Goal: Transaction & Acquisition: Purchase product/service

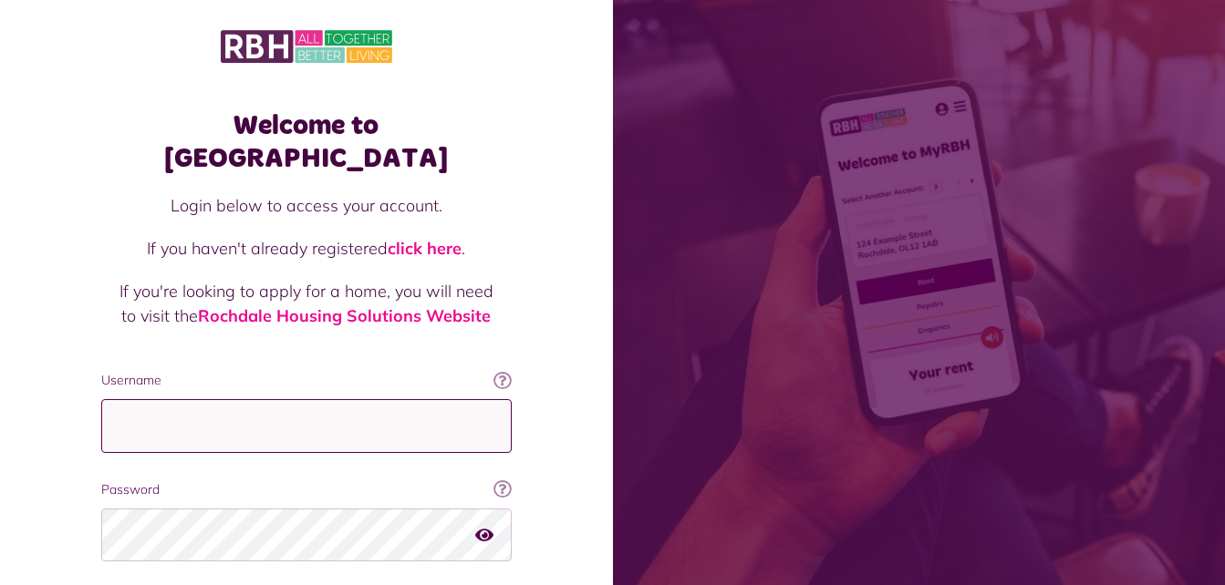
type input "**********"
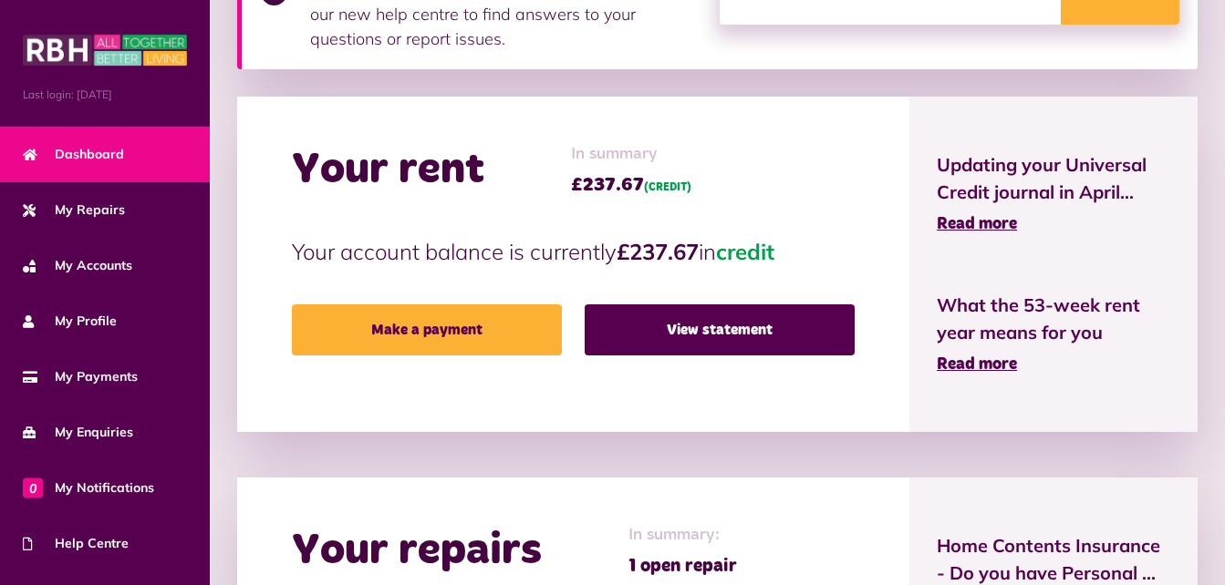
scroll to position [389, 0]
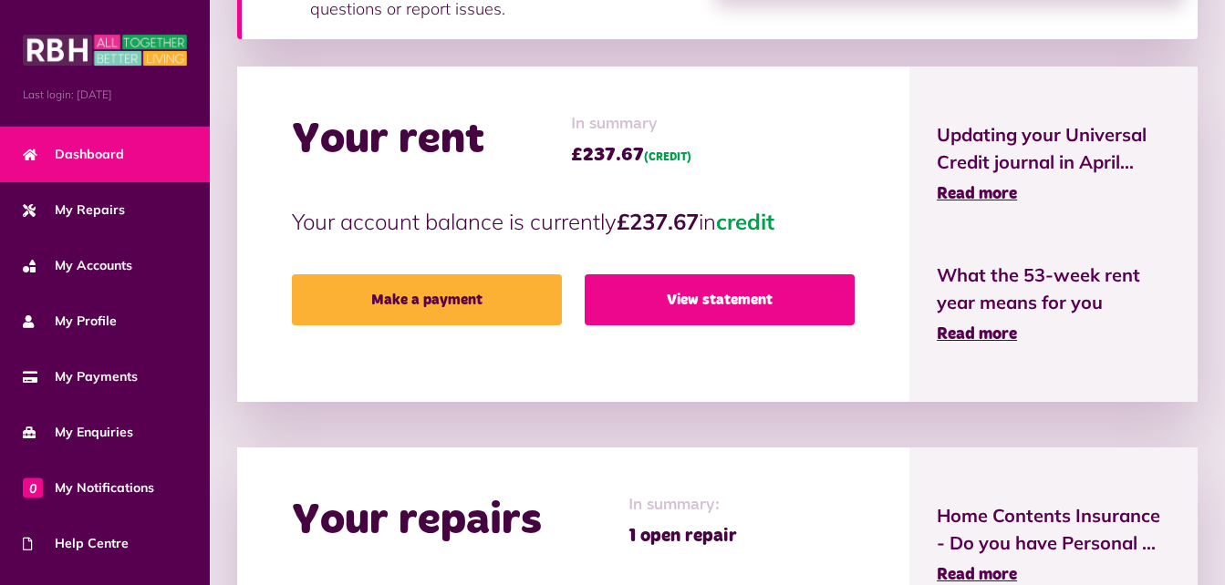
click at [771, 303] on link "View statement" at bounding box center [719, 299] width 270 height 51
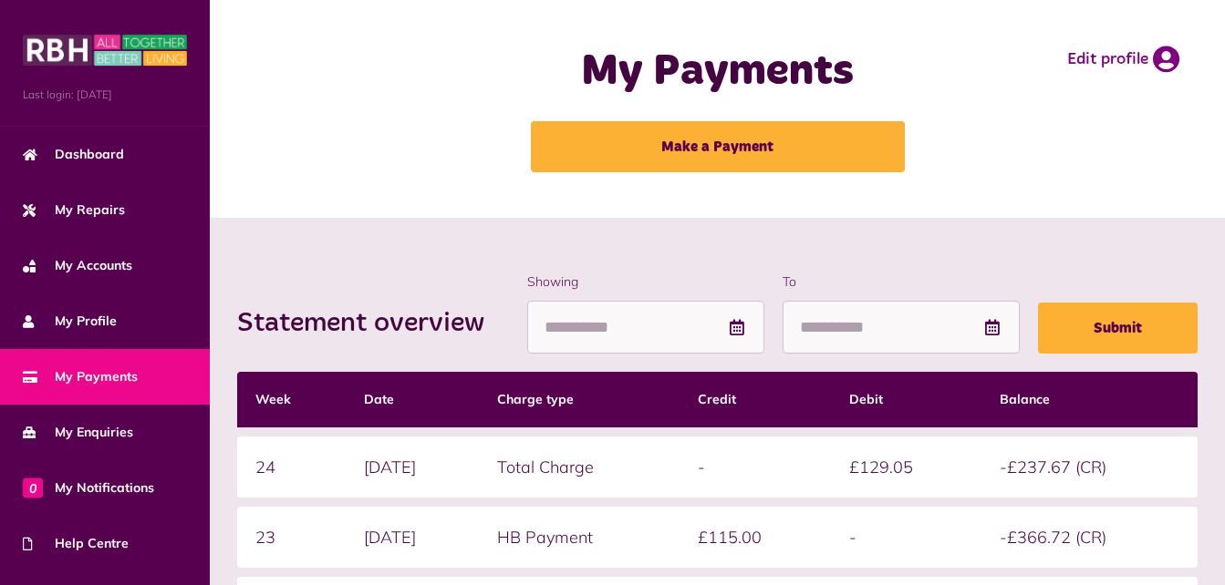
drag, startPoint x: 1220, startPoint y: 216, endPoint x: 1233, endPoint y: 250, distance: 36.1
click at [1224, 250] on html "Menu Last login: [DATE] Dashboard My Repairs My Accounts My Profile 0" at bounding box center [612, 533] width 1225 height 1066
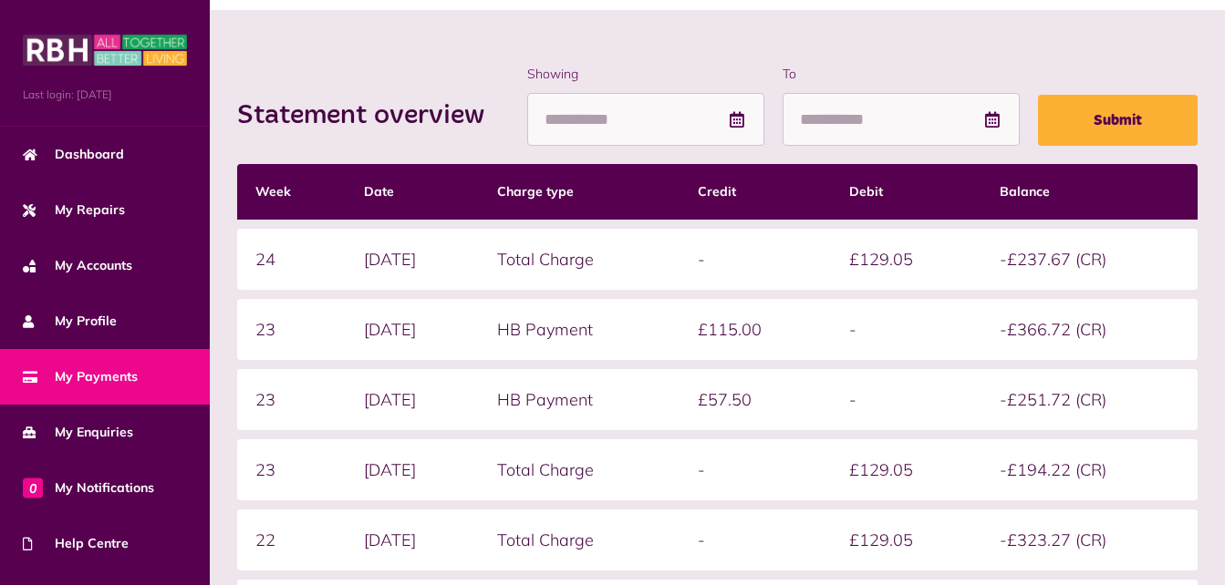
scroll to position [236, 0]
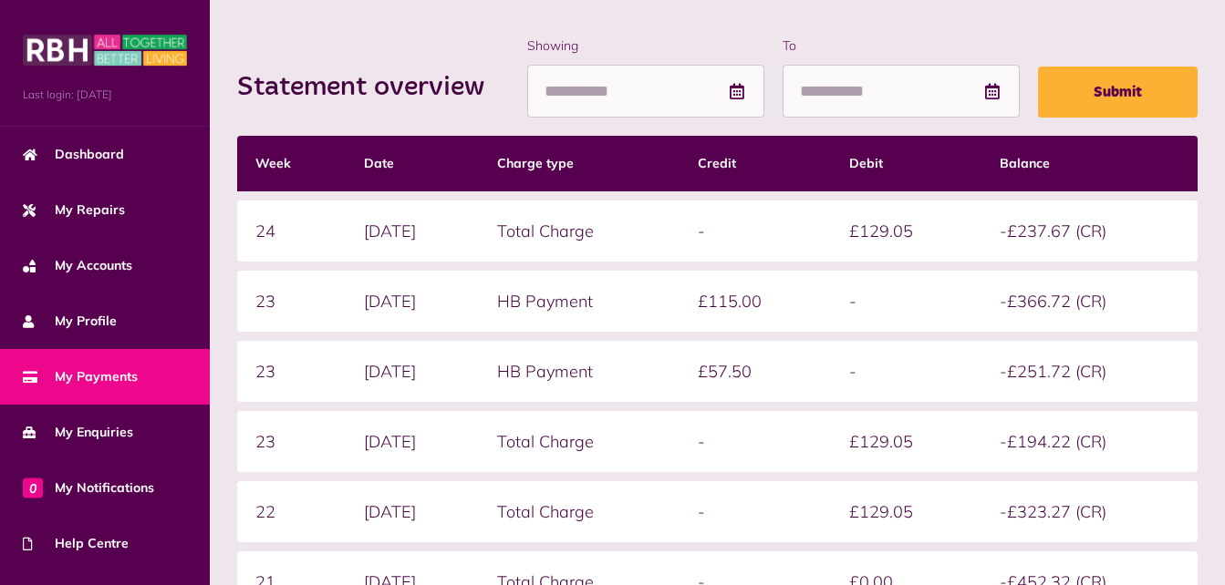
click at [1136, 22] on div "Statement overview Showing To Submit Week Date Charge type Credit Debit Balance…" at bounding box center [717, 406] width 1015 height 848
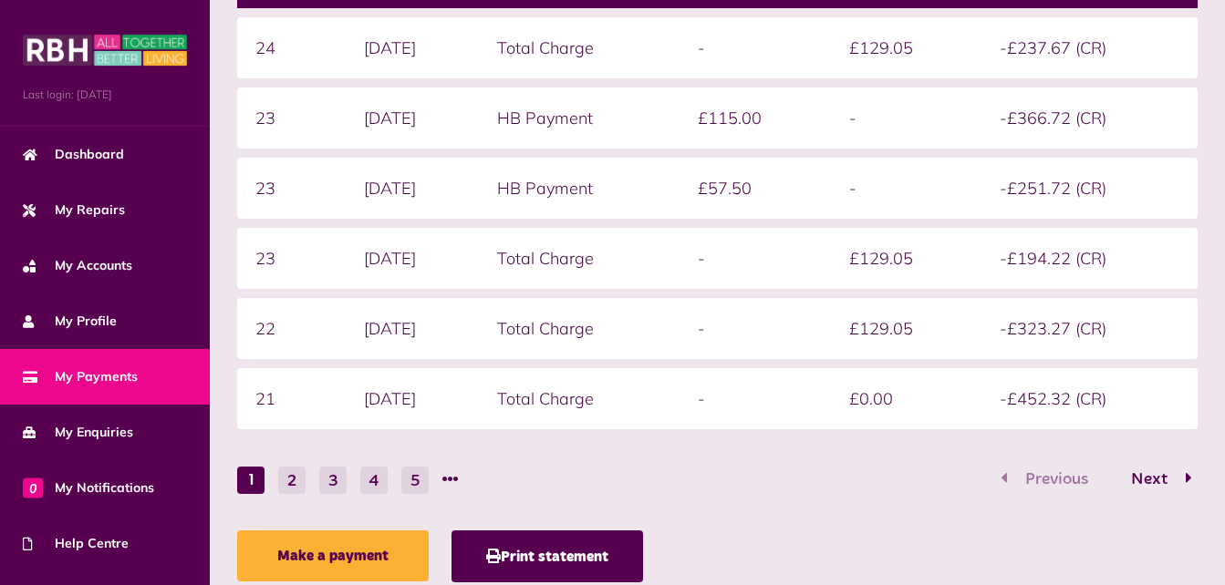
scroll to position [422, 0]
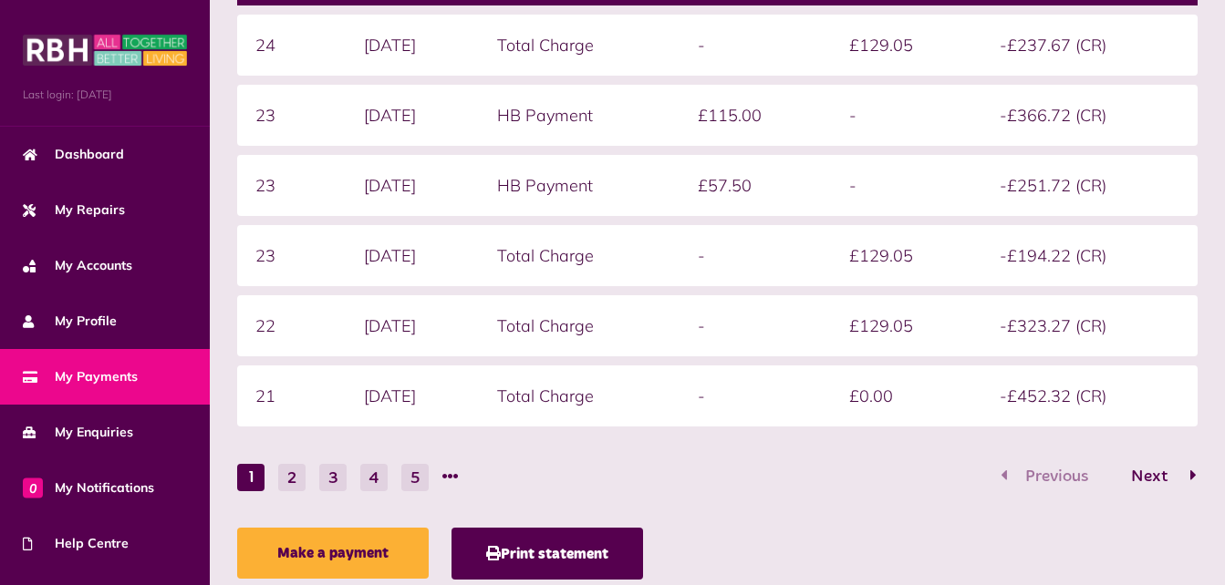
click at [1139, 476] on span "Next" at bounding box center [1149, 477] width 64 height 16
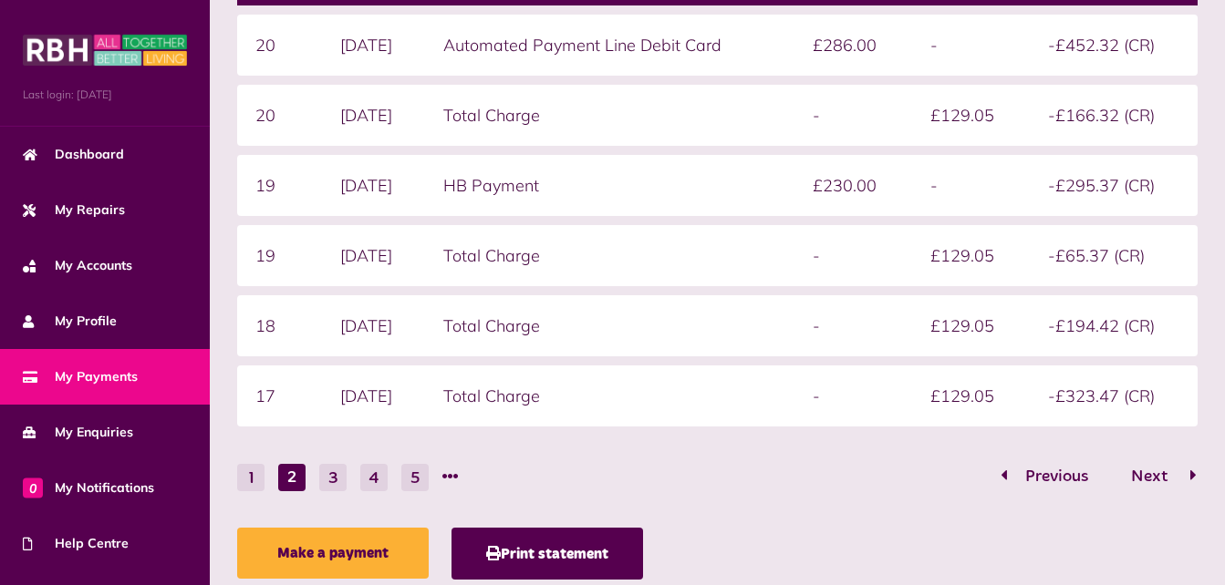
click at [1139, 476] on span "Next" at bounding box center [1149, 477] width 64 height 16
click at [1071, 482] on span "Previous" at bounding box center [1056, 477] width 90 height 16
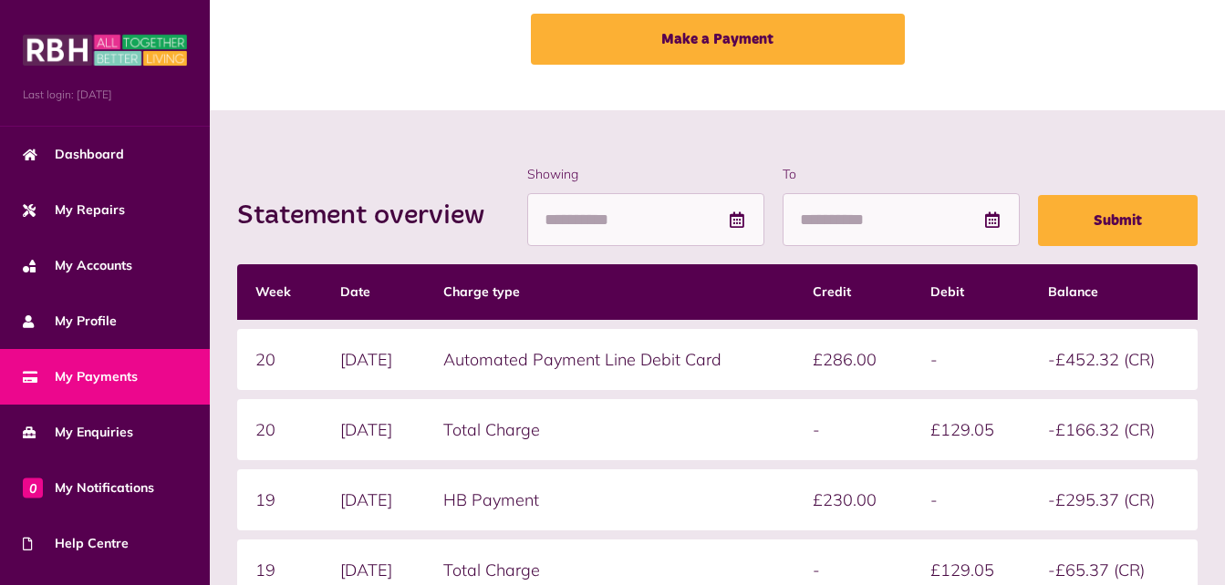
scroll to position [0, 0]
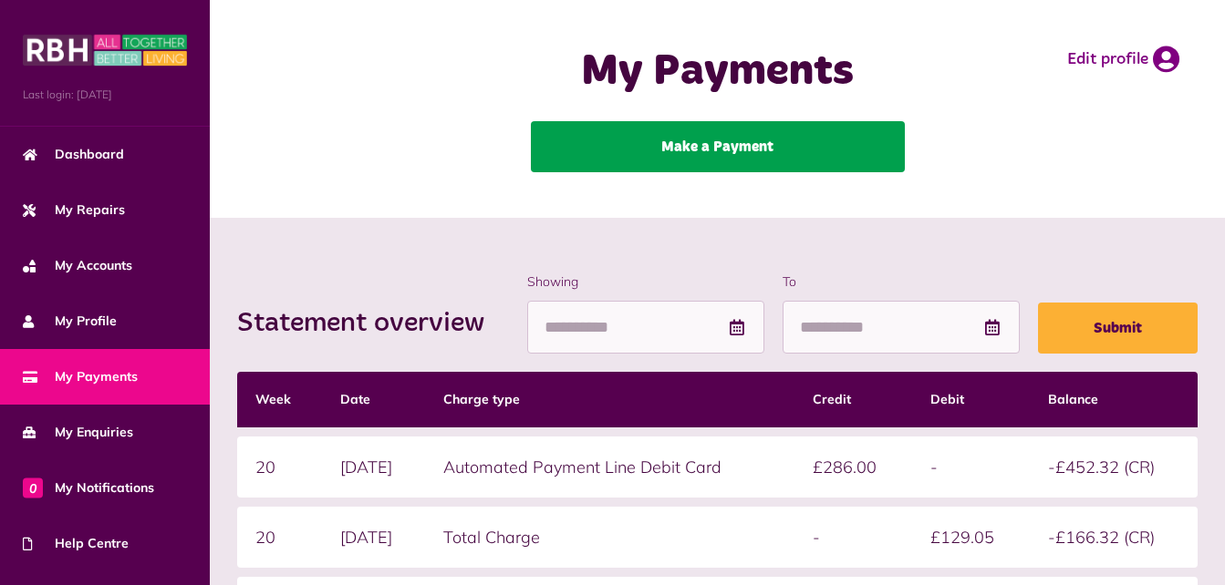
click at [677, 145] on link "Make a Payment" at bounding box center [718, 146] width 374 height 51
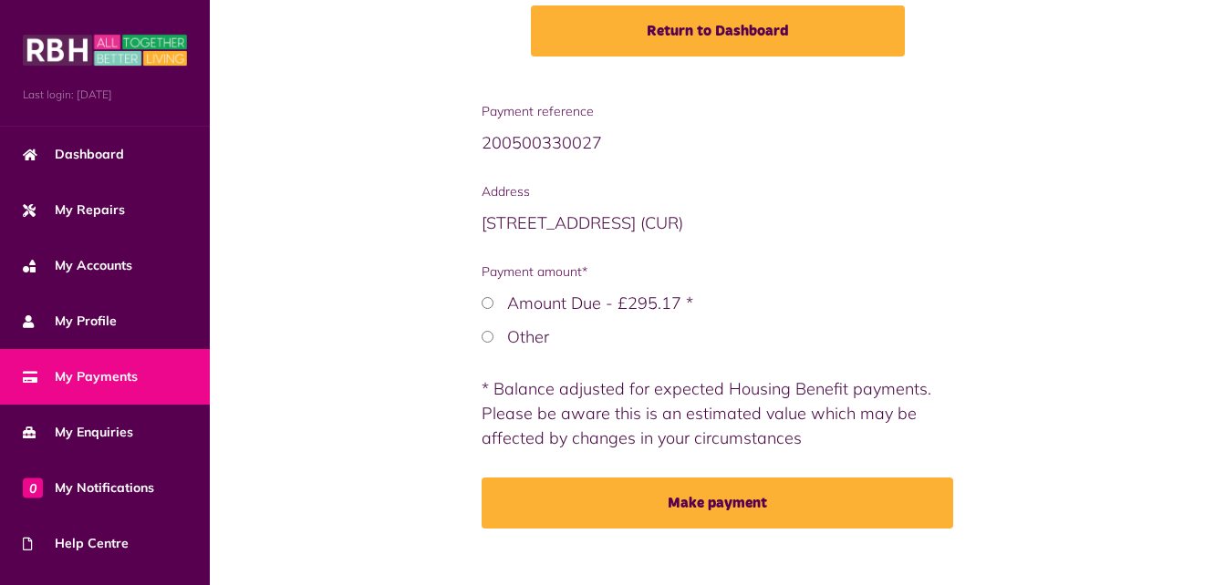
scroll to position [307, 0]
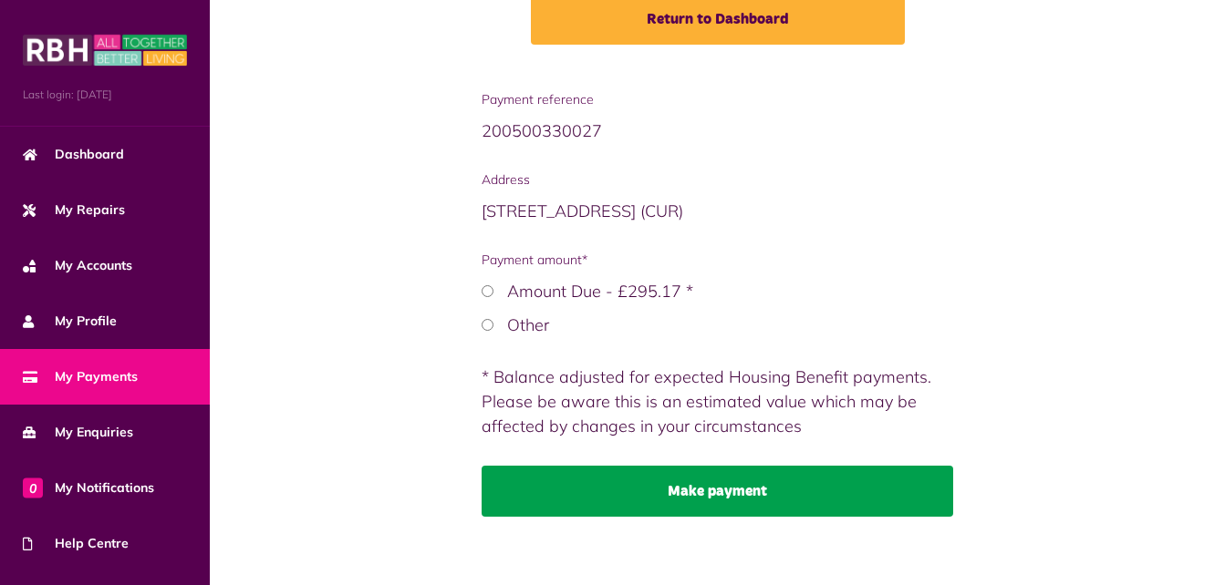
click at [761, 506] on button "Make payment" at bounding box center [716, 491] width 471 height 51
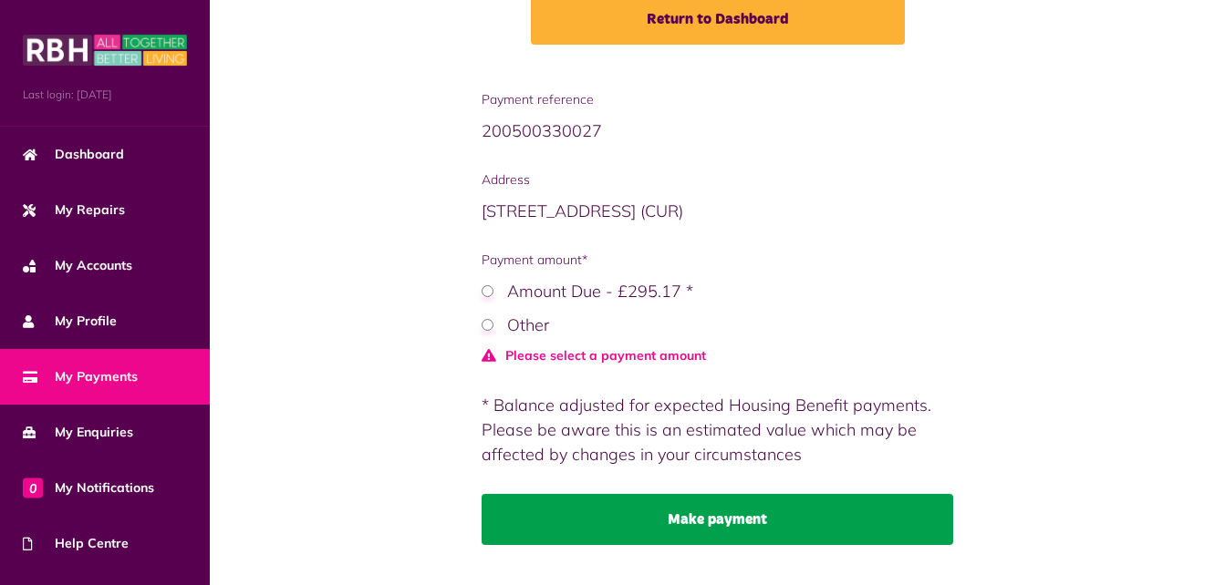
scroll to position [349, 0]
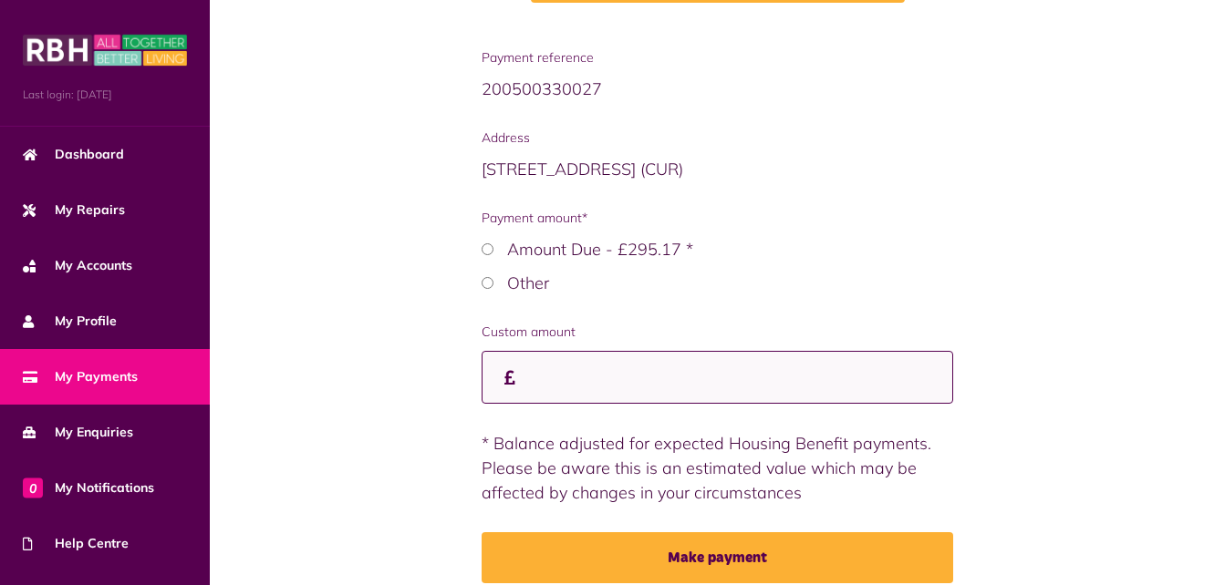
click at [585, 377] on input "Custom amount" at bounding box center [716, 378] width 471 height 54
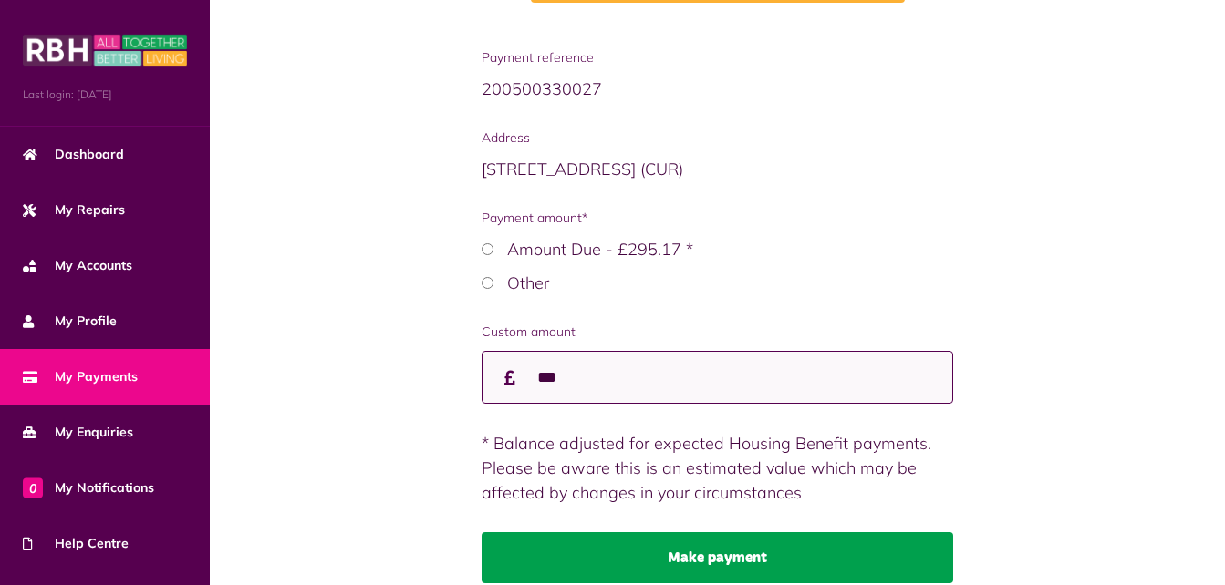
type input "***"
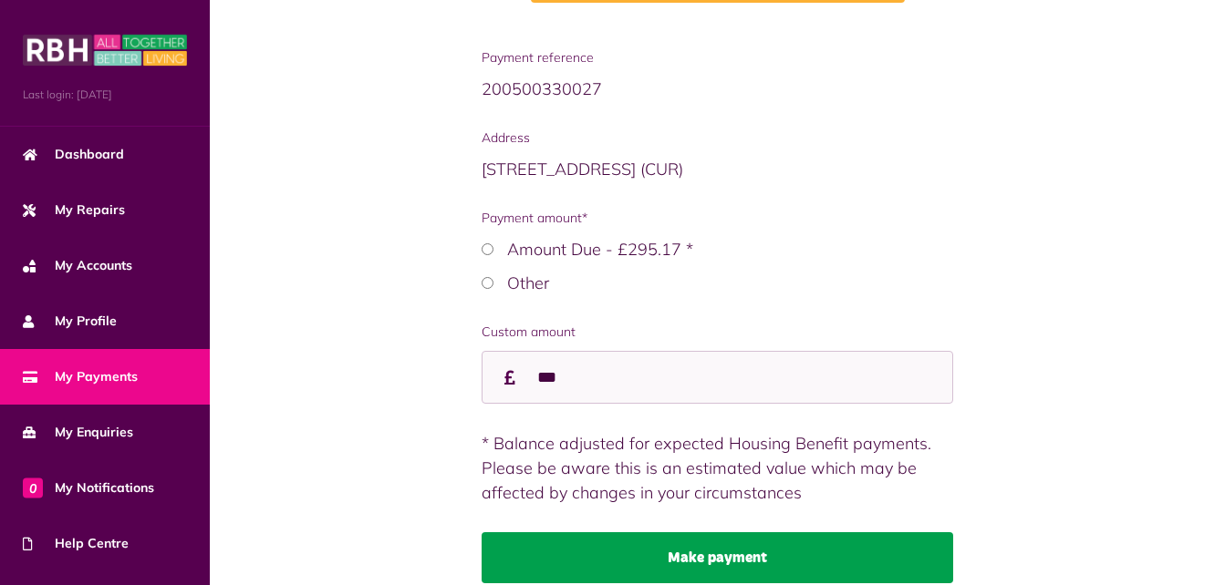
click at [677, 554] on button "Make payment" at bounding box center [716, 557] width 471 height 51
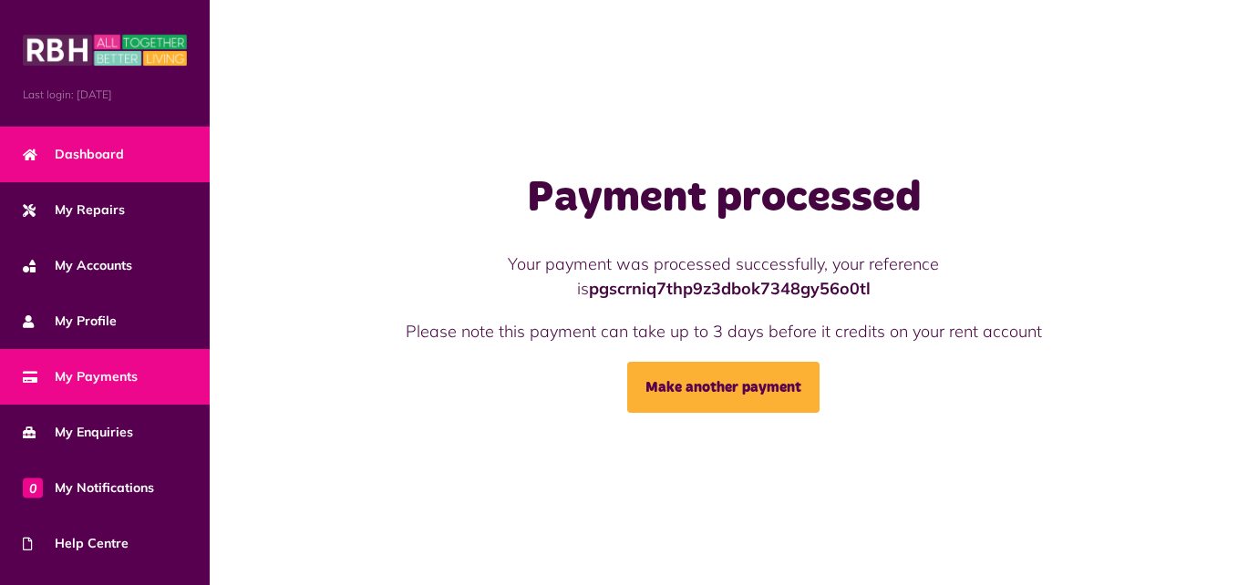
click at [142, 158] on link "Dashboard" at bounding box center [105, 155] width 210 height 56
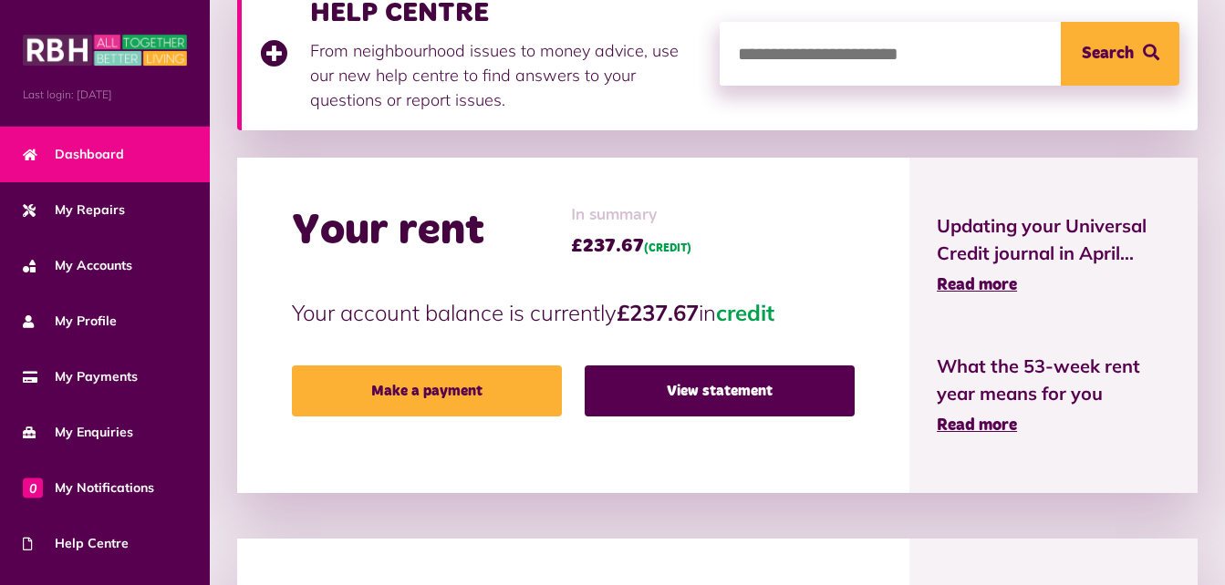
scroll to position [367, 0]
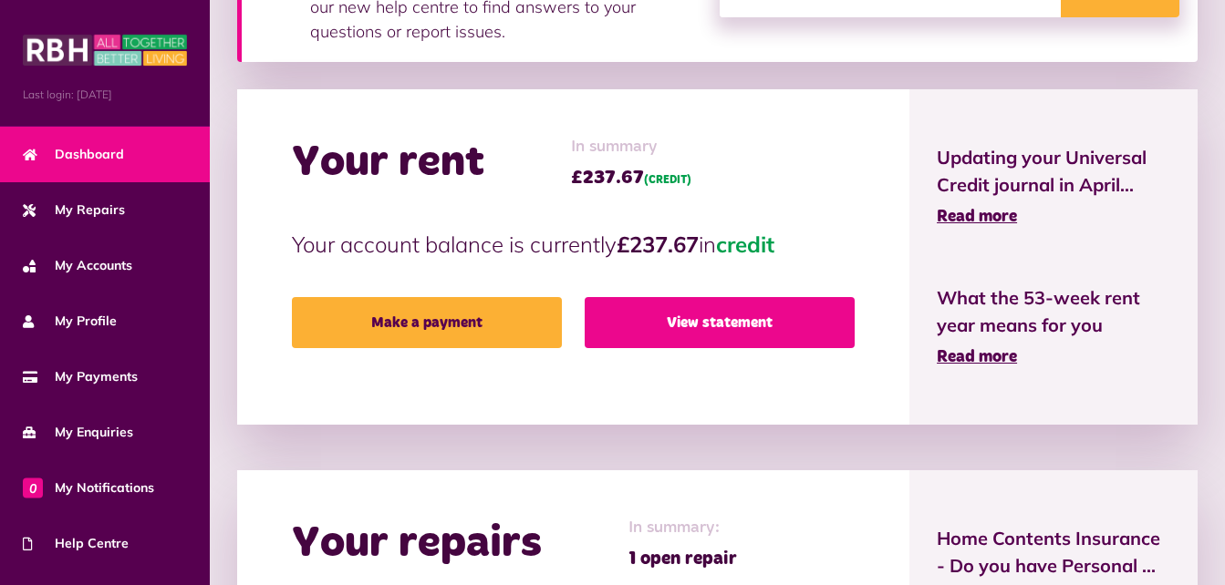
click at [803, 326] on link "View statement" at bounding box center [719, 322] width 270 height 51
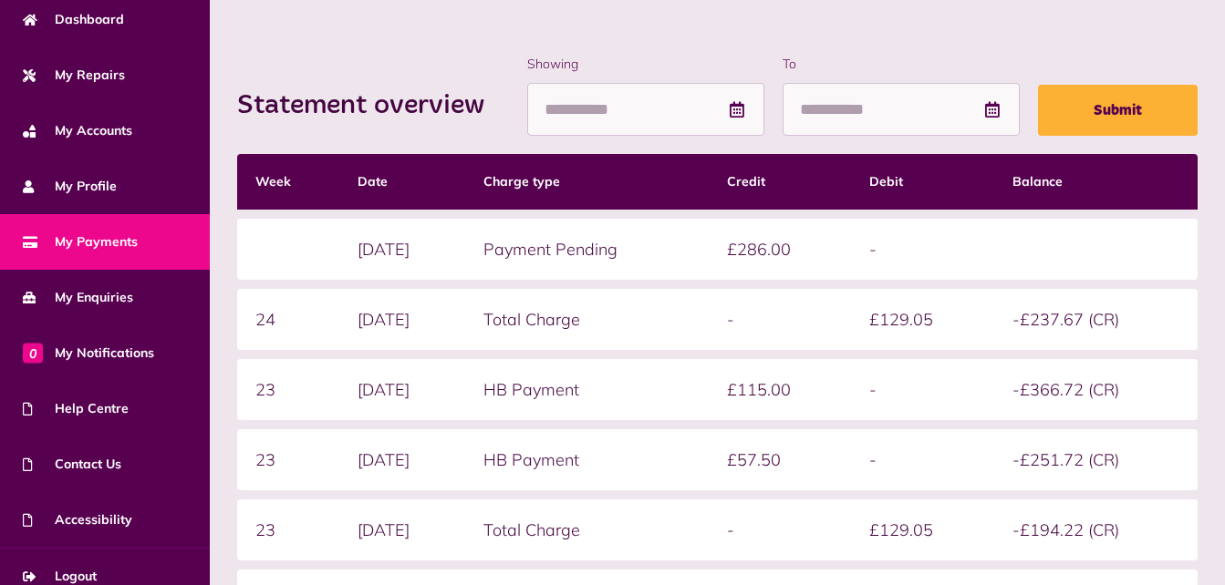
scroll to position [152, 0]
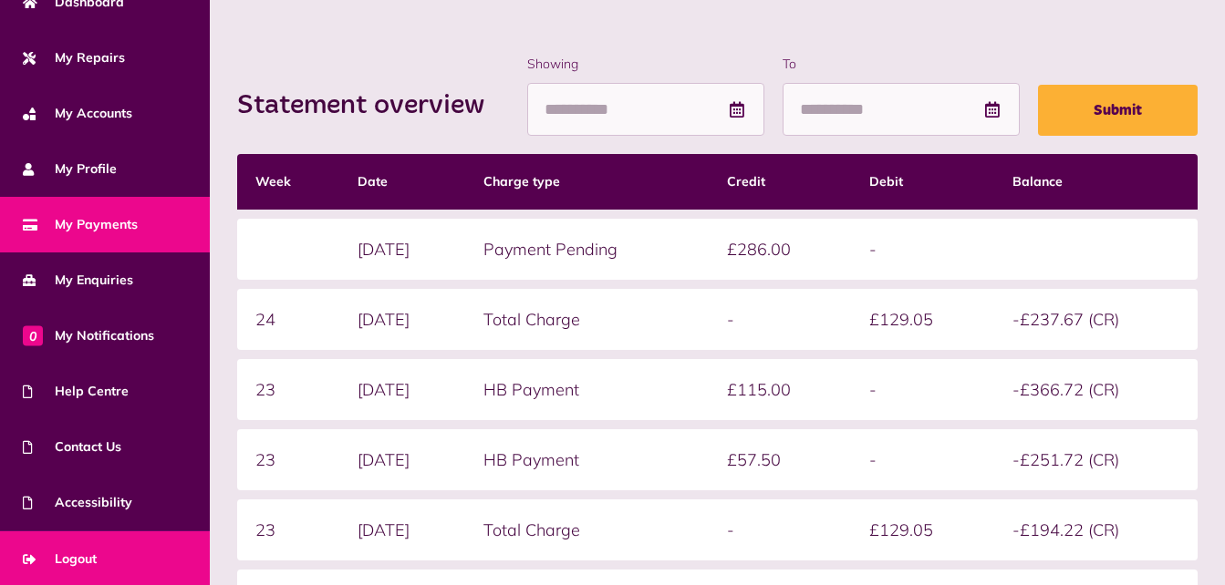
click at [76, 550] on span "Logout" at bounding box center [60, 559] width 74 height 19
